Goal: Task Accomplishment & Management: Use online tool/utility

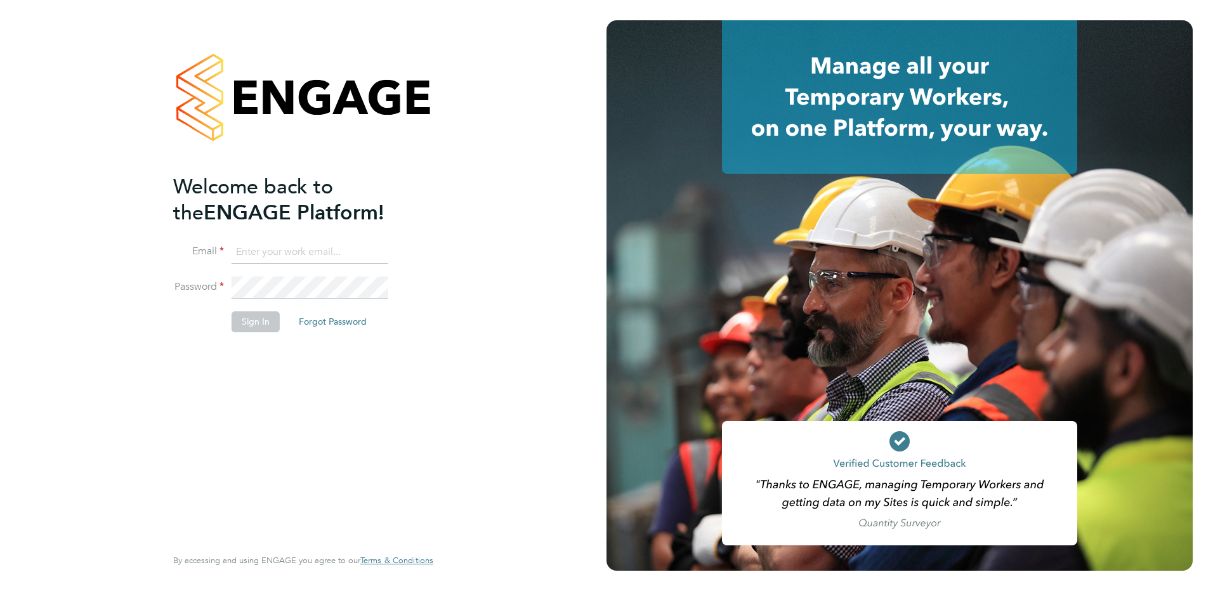
type input "allyx@rec-solutions.net"
click at [251, 327] on button "Sign In" at bounding box center [256, 322] width 48 height 20
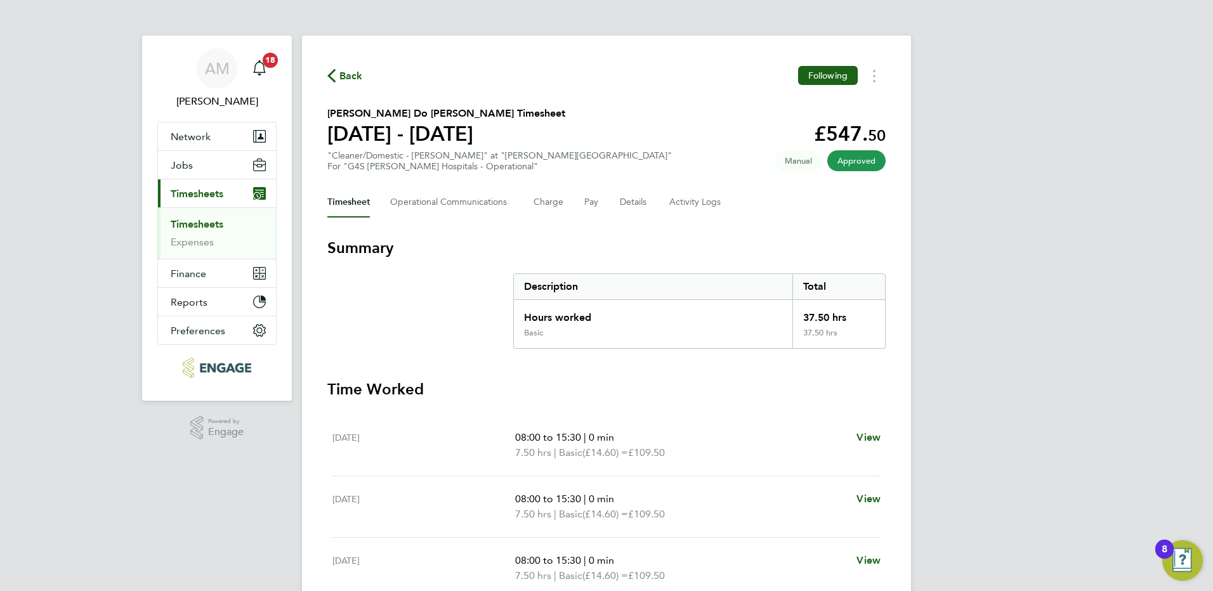
click at [208, 228] on link "Timesheets" at bounding box center [197, 224] width 53 height 12
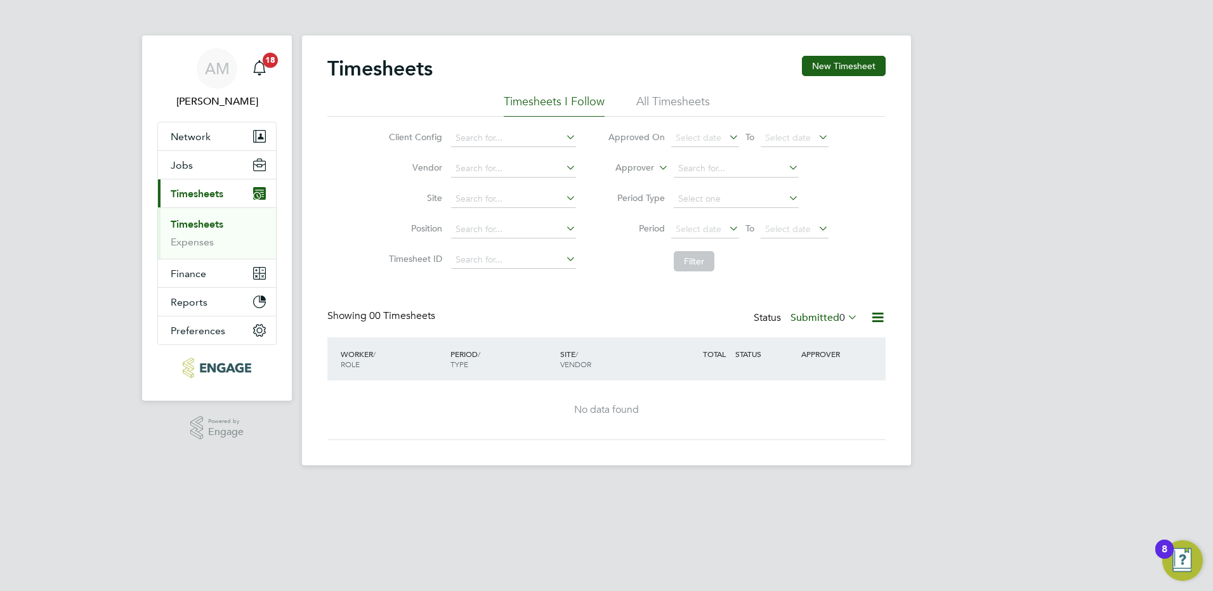
click at [845, 320] on icon at bounding box center [845, 317] width 0 height 18
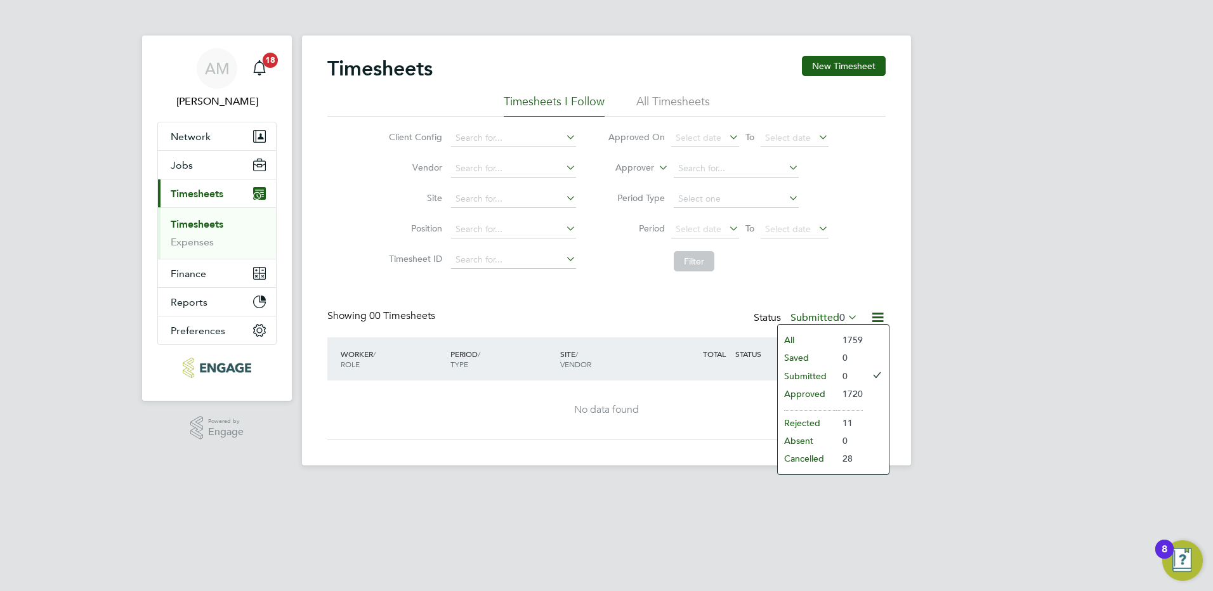
click at [834, 393] on li "Approved" at bounding box center [807, 394] width 58 height 18
